Goal: Task Accomplishment & Management: Complete application form

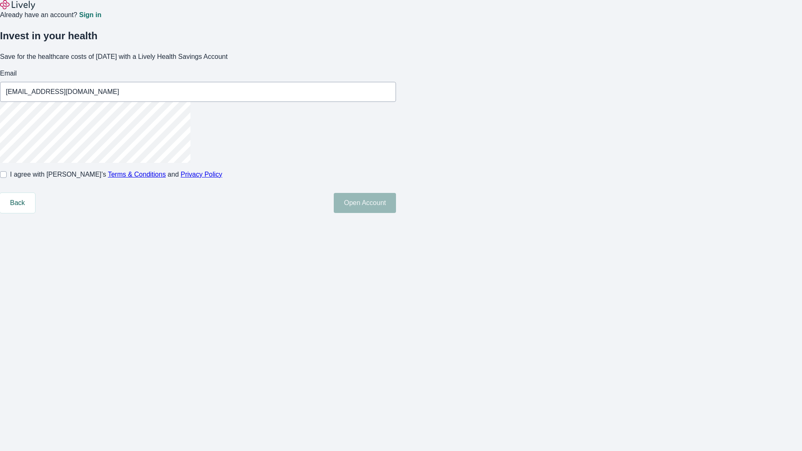
click at [7, 178] on input "I agree with Lively’s Terms & Conditions and Privacy Policy" at bounding box center [3, 174] width 7 height 7
checkbox input "true"
click at [396, 213] on button "Open Account" at bounding box center [365, 203] width 62 height 20
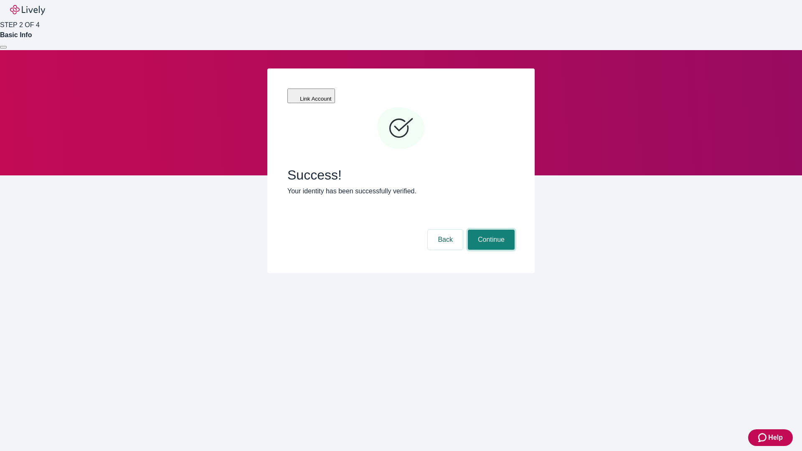
click at [490, 230] on button "Continue" at bounding box center [491, 240] width 47 height 20
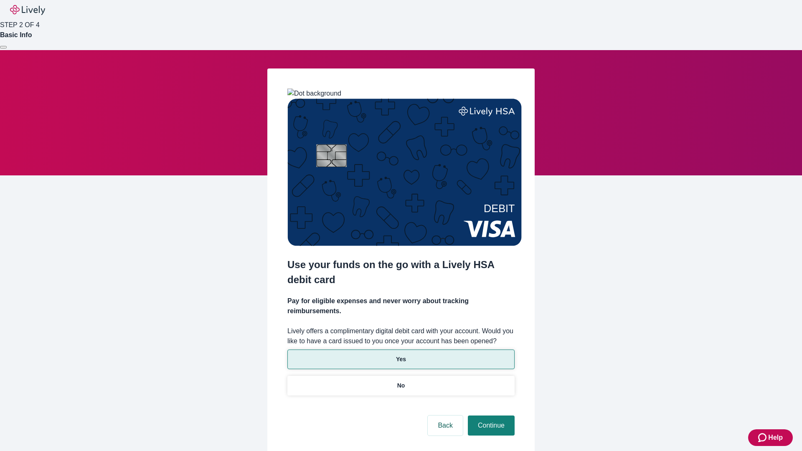
click at [400, 355] on p "Yes" at bounding box center [401, 359] width 10 height 9
click at [490, 416] on button "Continue" at bounding box center [491, 426] width 47 height 20
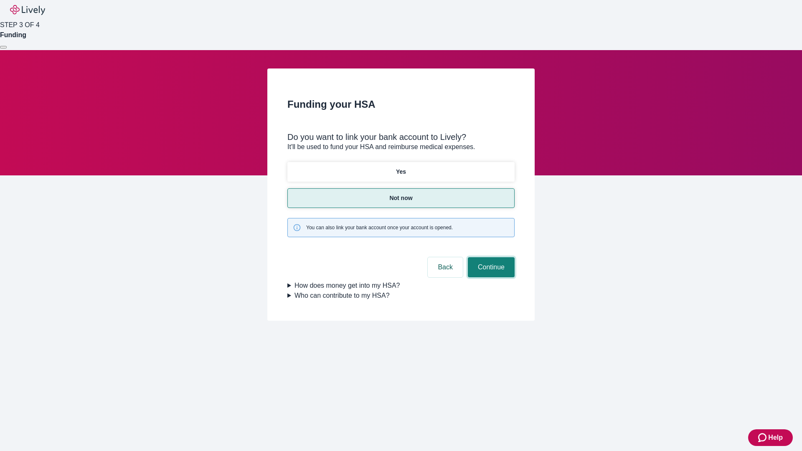
click at [490, 257] on button "Continue" at bounding box center [491, 267] width 47 height 20
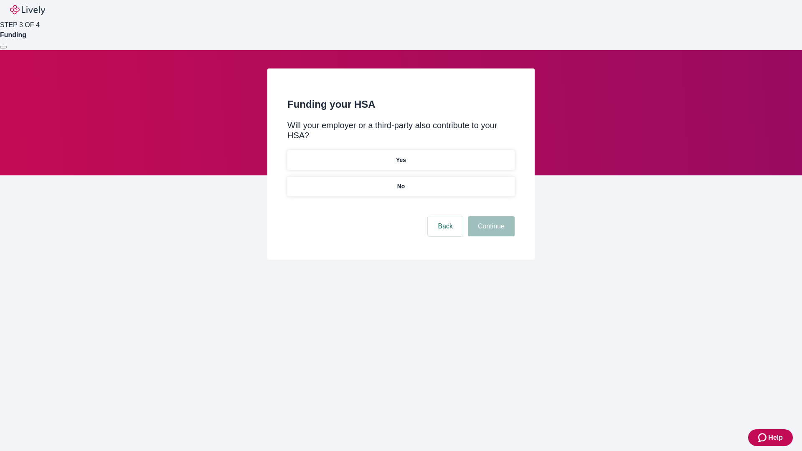
click at [400, 182] on p "No" at bounding box center [401, 186] width 8 height 9
click at [490, 216] on button "Continue" at bounding box center [491, 226] width 47 height 20
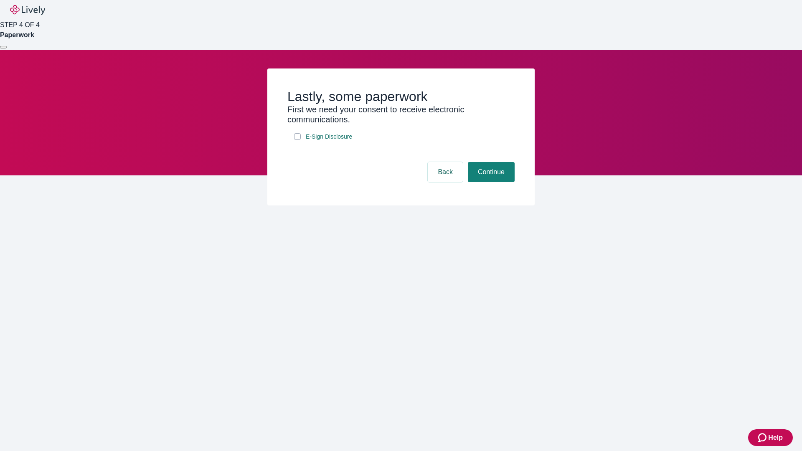
click at [297, 140] on input "E-Sign Disclosure" at bounding box center [297, 136] width 7 height 7
checkbox input "true"
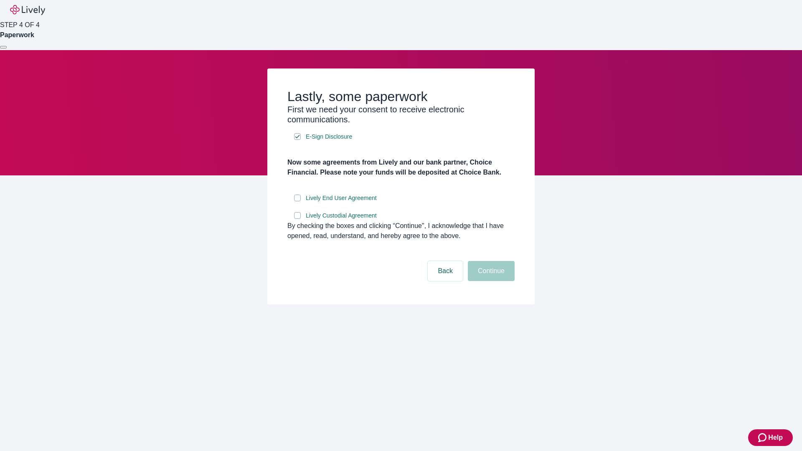
click at [297, 201] on input "Lively End User Agreement" at bounding box center [297, 198] width 7 height 7
checkbox input "true"
click at [297, 219] on input "Lively Custodial Agreement" at bounding box center [297, 215] width 7 height 7
checkbox input "true"
click at [490, 281] on button "Continue" at bounding box center [491, 271] width 47 height 20
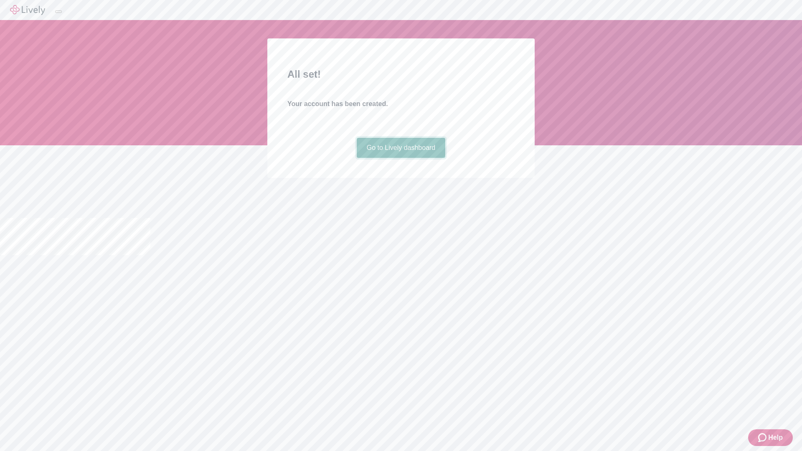
click at [400, 158] on link "Go to Lively dashboard" at bounding box center [401, 148] width 89 height 20
